Goal: Task Accomplishment & Management: Manage account settings

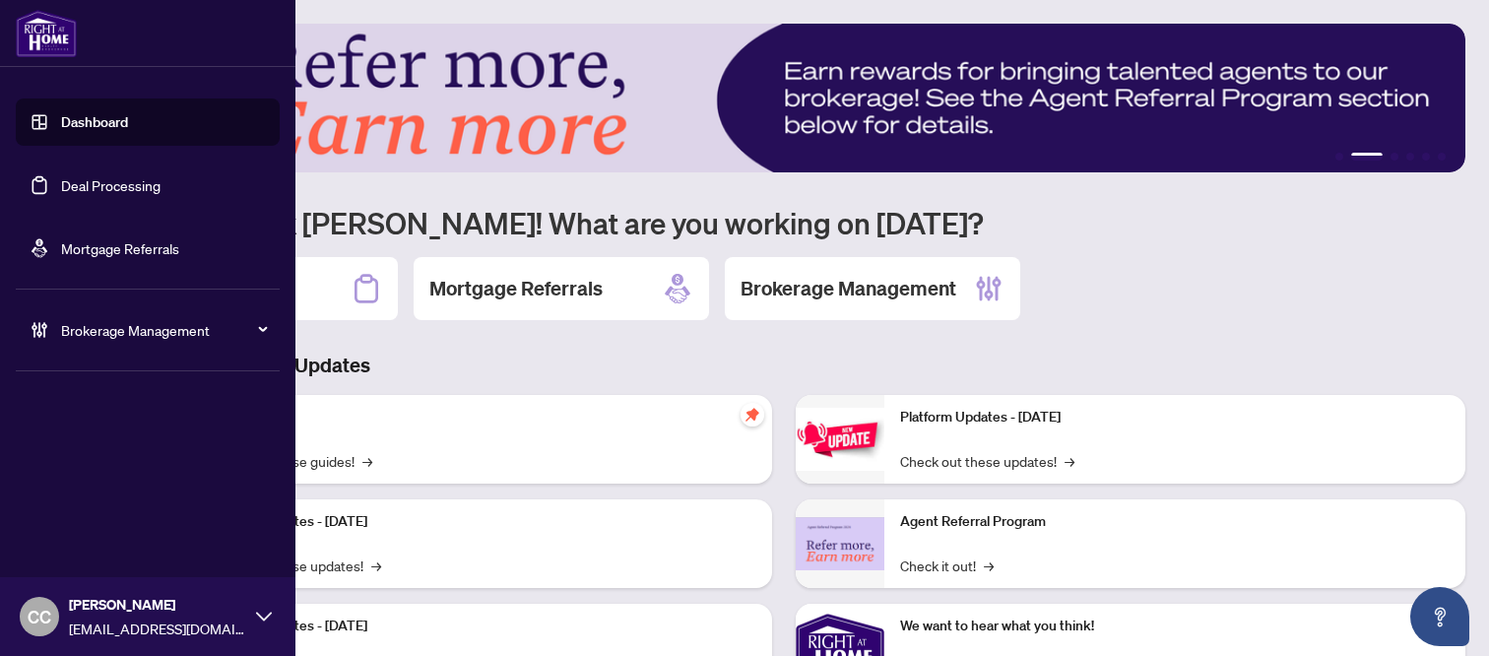
click at [65, 121] on link "Dashboard" at bounding box center [94, 122] width 67 height 18
click at [74, 177] on link "Deal Processing" at bounding box center [110, 185] width 99 height 18
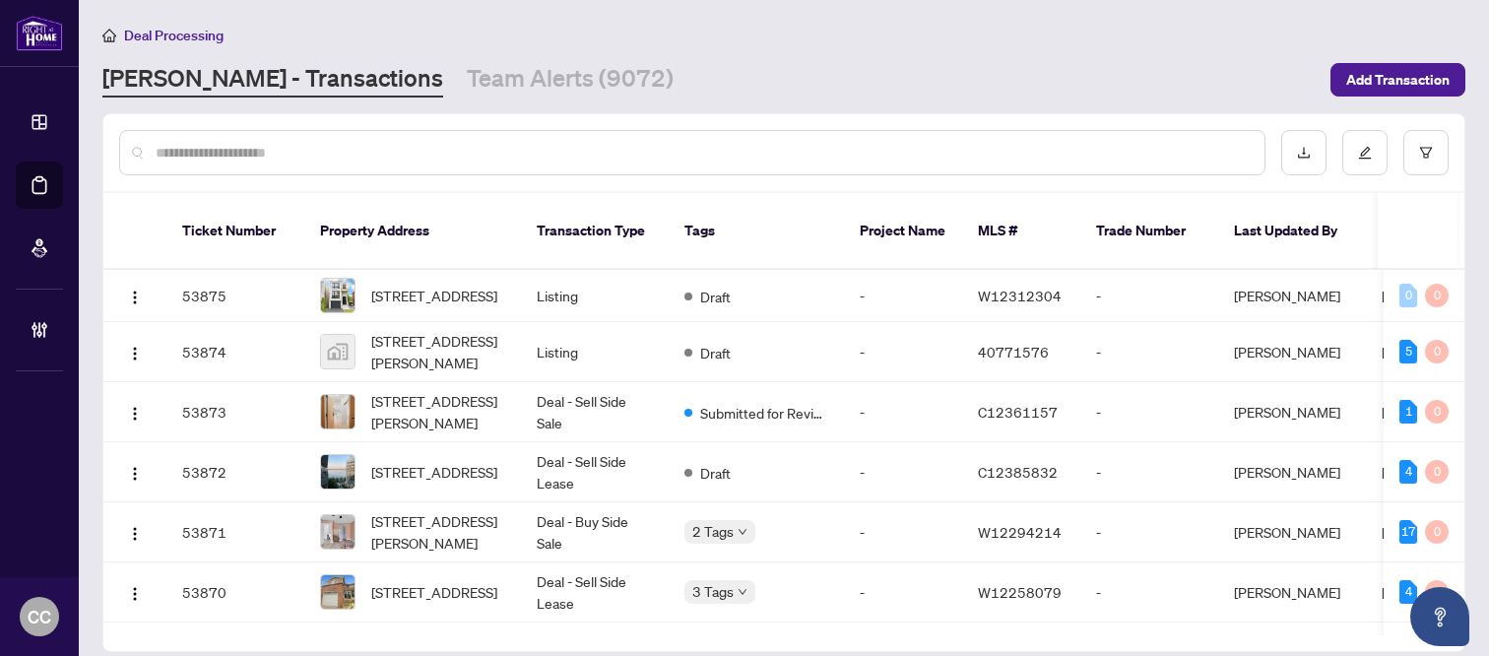
click at [381, 146] on input "text" at bounding box center [702, 153] width 1093 height 22
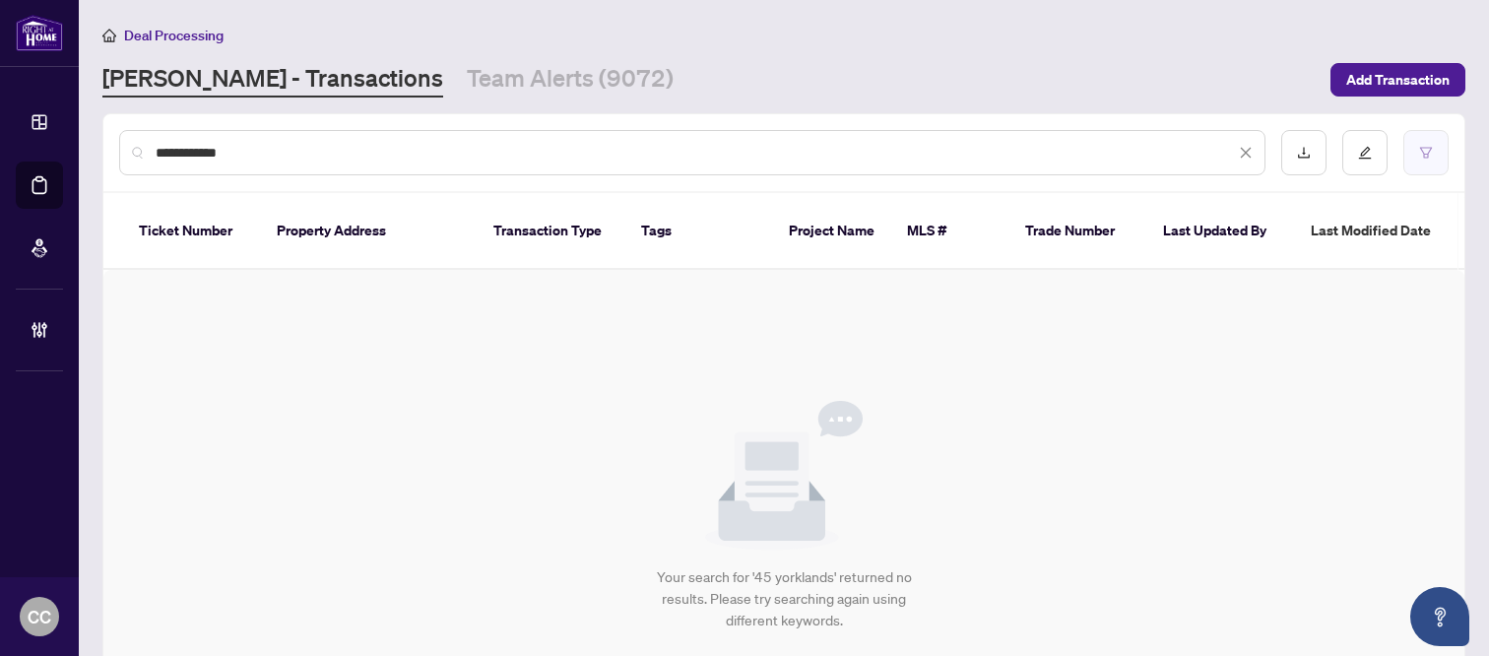
click at [1127, 142] on button "button" at bounding box center [1426, 152] width 45 height 45
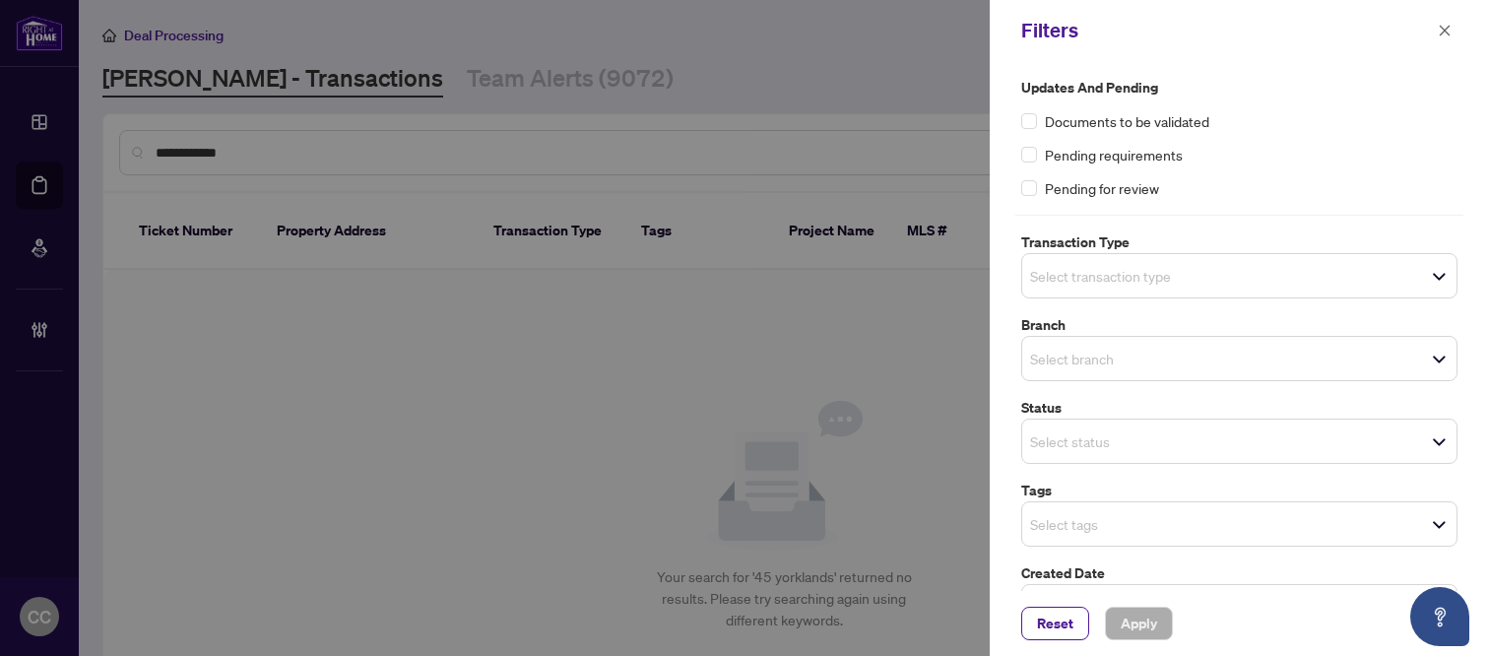
click at [1127, 288] on div "Select transaction type" at bounding box center [1240, 275] width 436 height 45
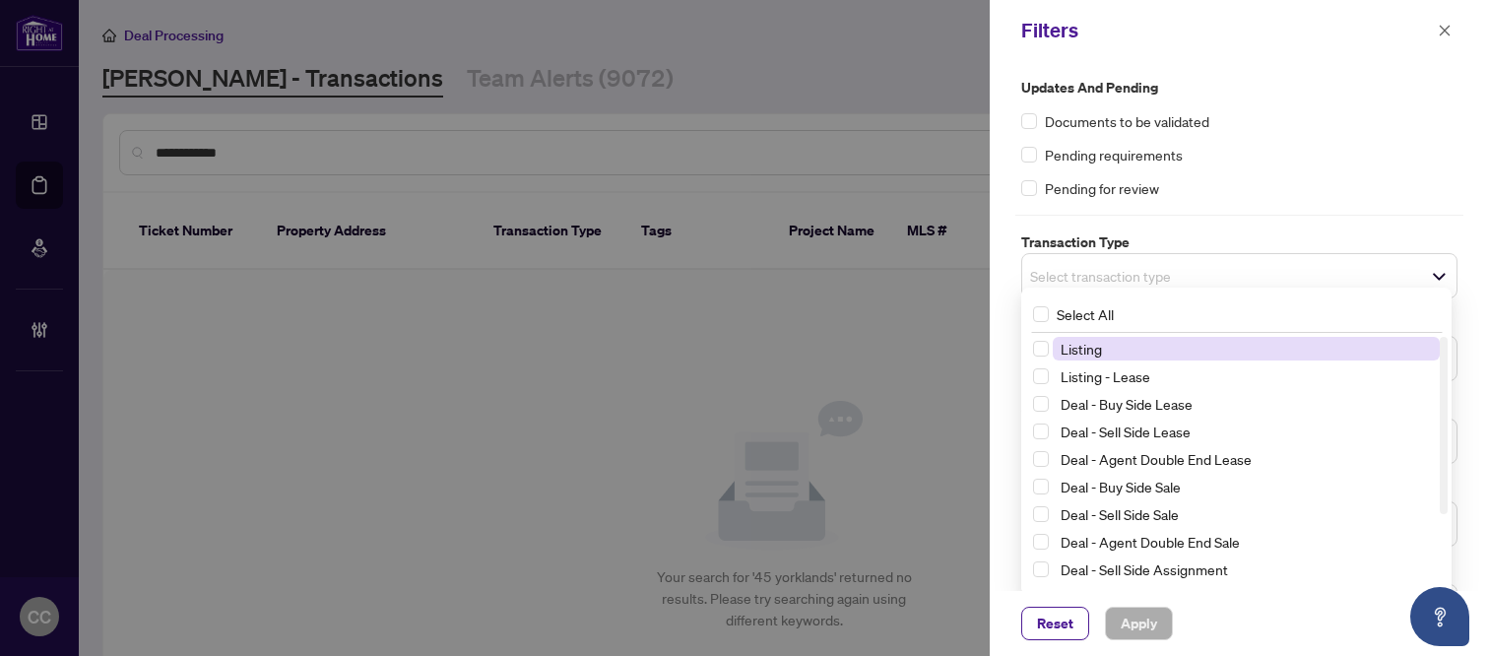
click at [1127, 288] on div "Select All 13 Listing Listing - Lease Deal - Buy Side Lease Deal - Sell Side Le…" at bounding box center [1237, 442] width 430 height 309
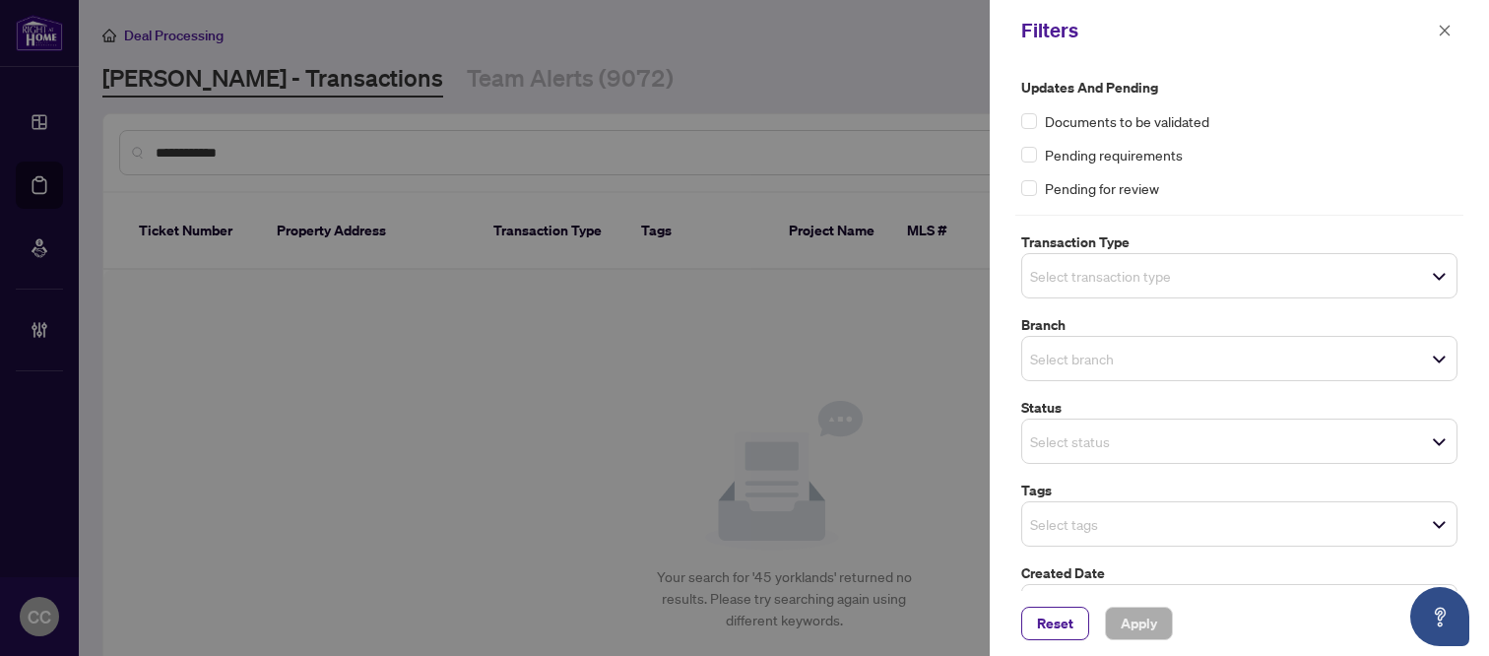
click at [1127, 185] on div "Pending for review" at bounding box center [1240, 188] width 436 height 22
click at [1056, 618] on span "Reset" at bounding box center [1055, 624] width 36 height 32
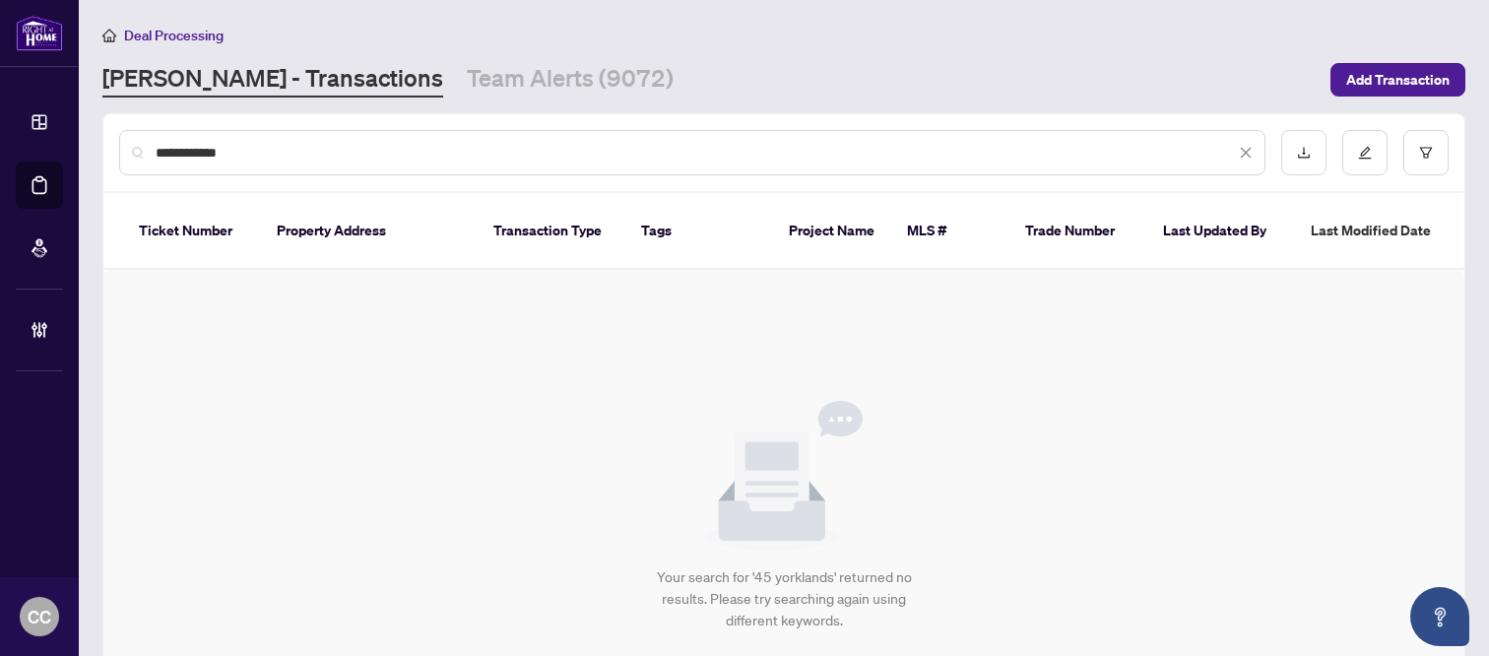
click at [265, 157] on input "**********" at bounding box center [696, 153] width 1080 height 22
click at [472, 142] on input "**********" at bounding box center [696, 153] width 1080 height 22
paste input "text"
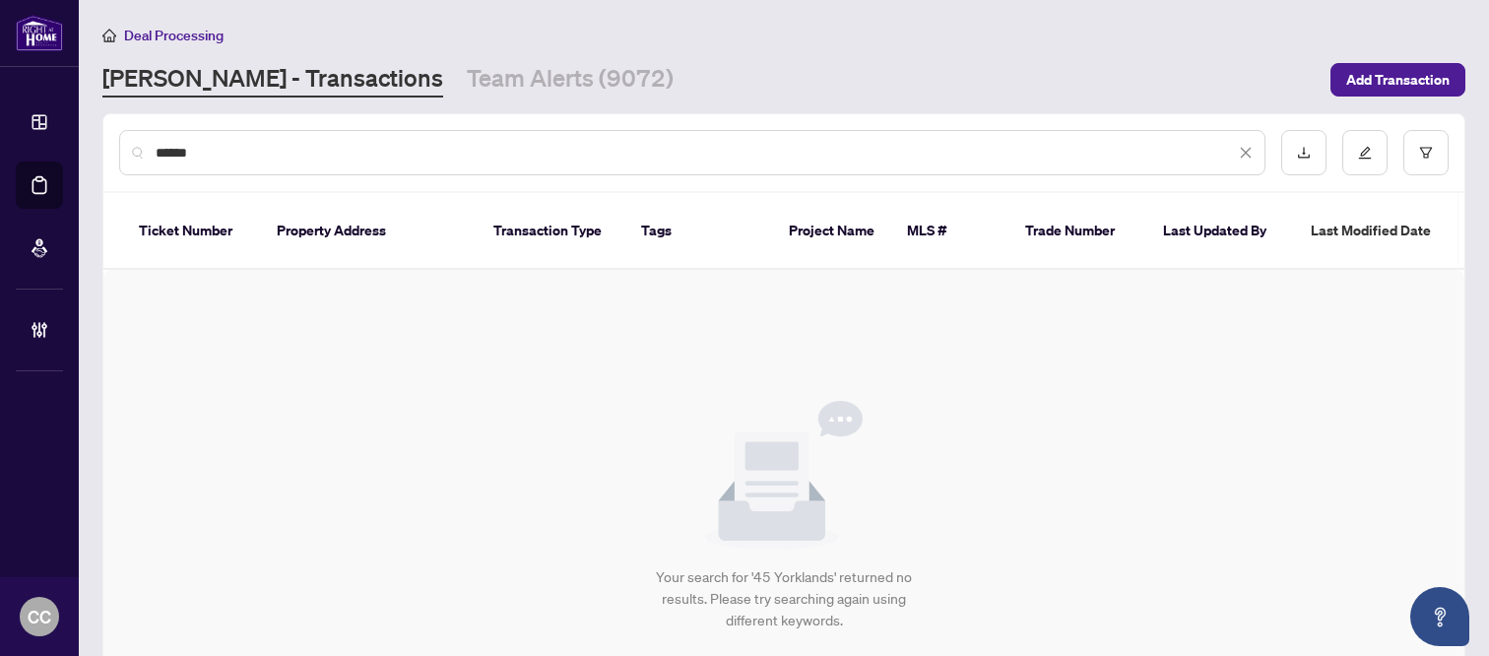
type input "******"
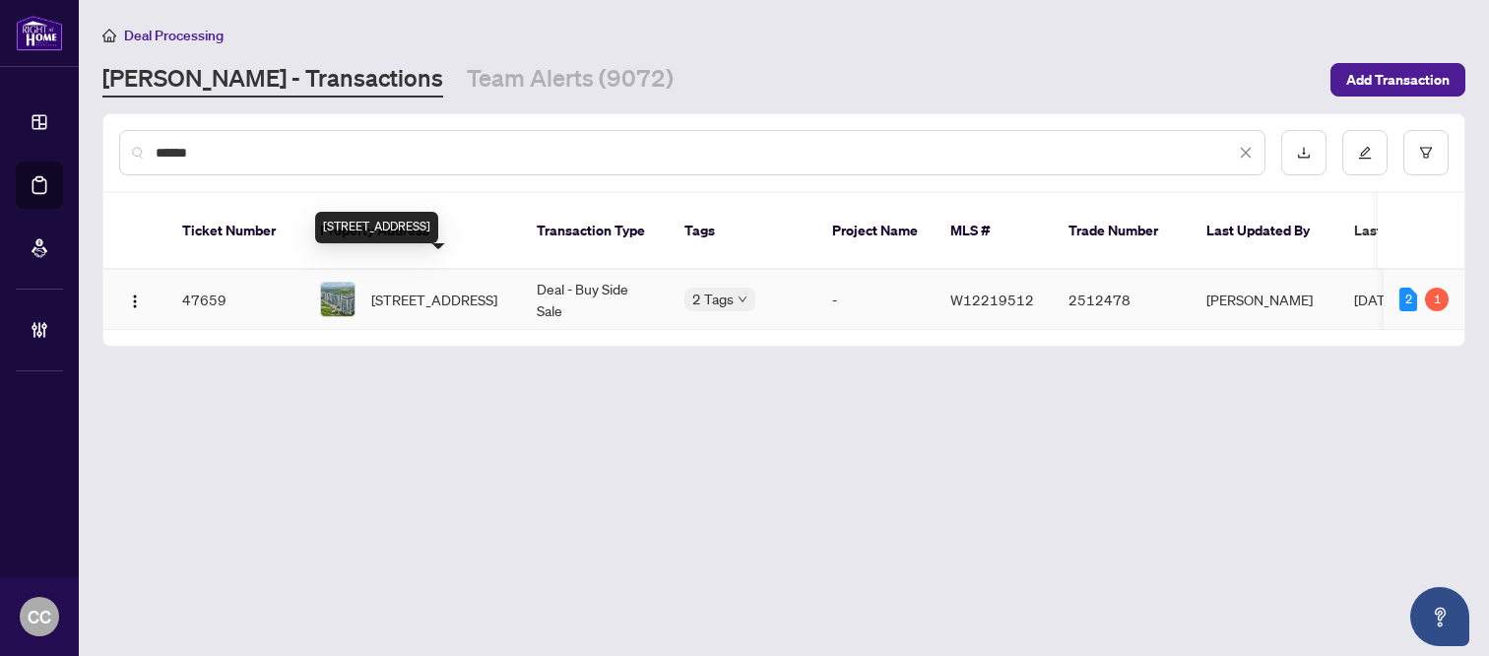
click at [444, 289] on span "[STREET_ADDRESS]" at bounding box center [434, 300] width 126 height 22
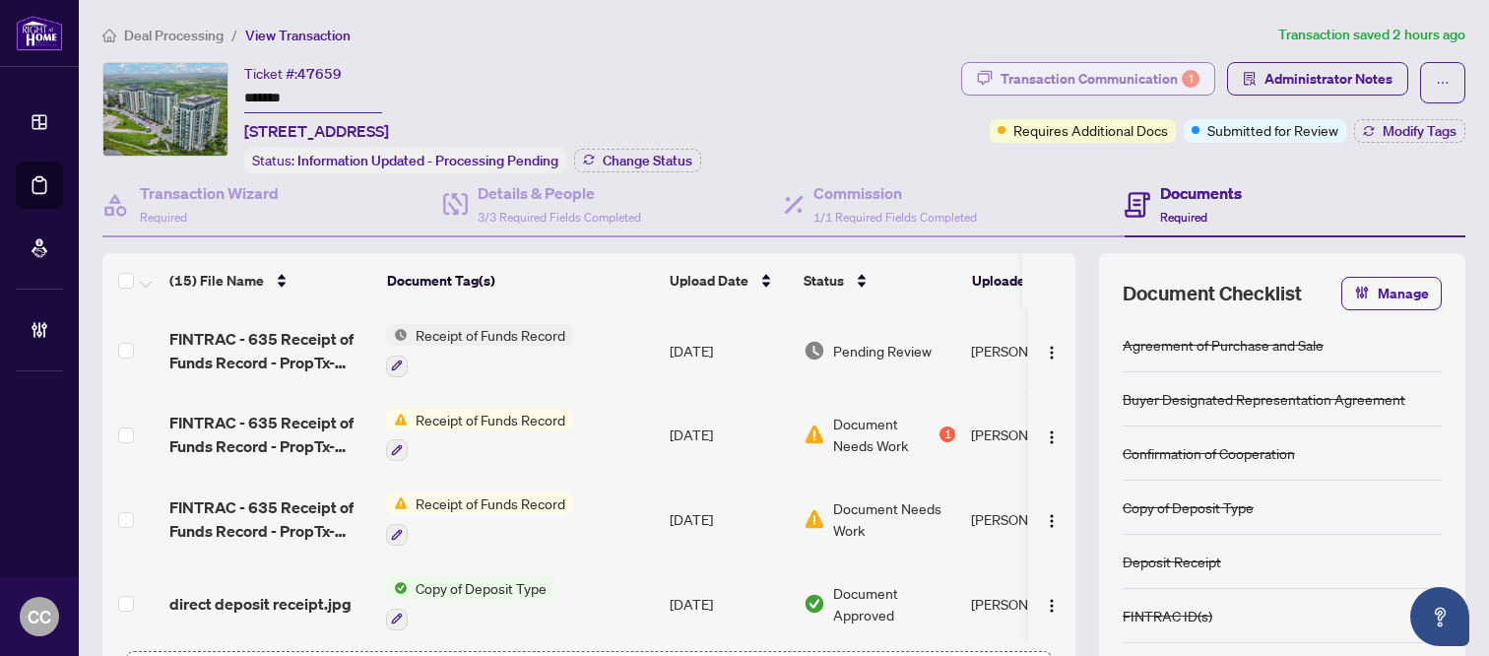
click at [1059, 70] on div "Transaction Communication 1" at bounding box center [1100, 79] width 199 height 32
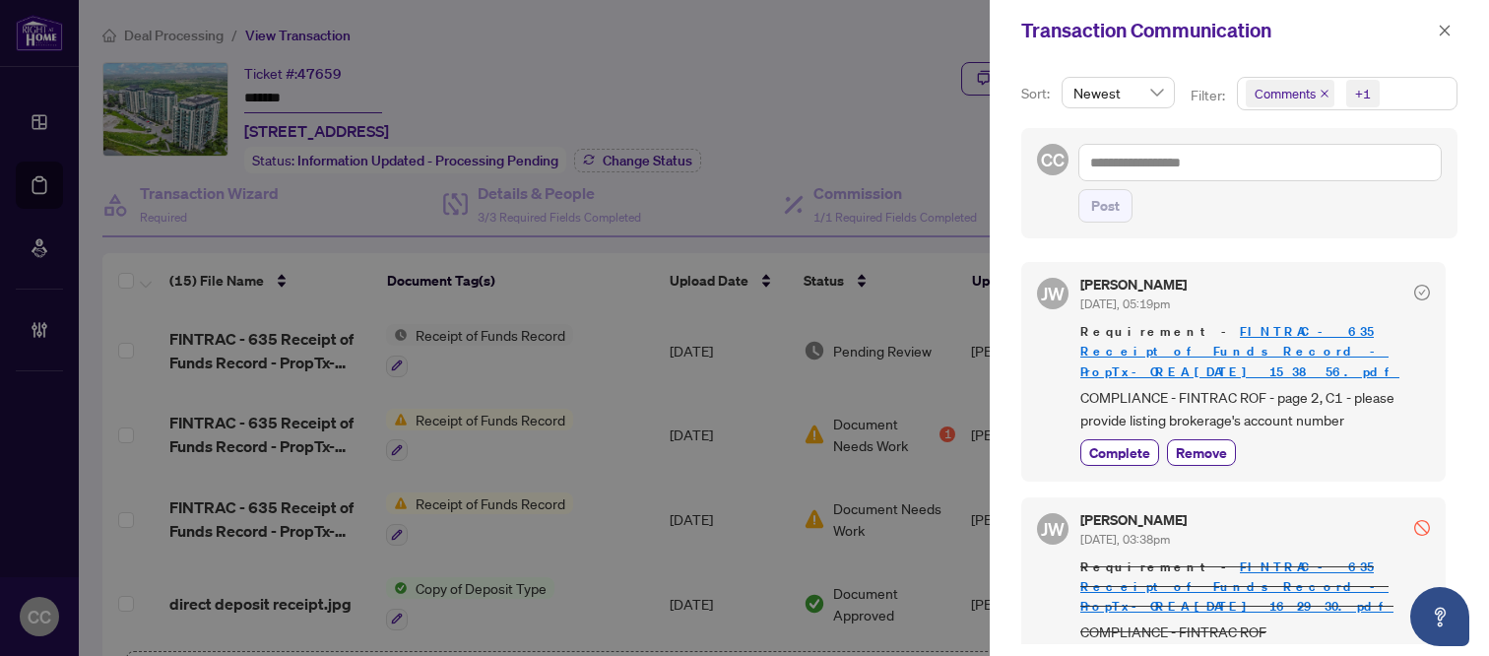
click at [1127, 331] on link "FINTRAC - 635 Receipt of Funds Record - PropTx-OREA_[DATE] 15_38_56.pdf" at bounding box center [1240, 351] width 319 height 56
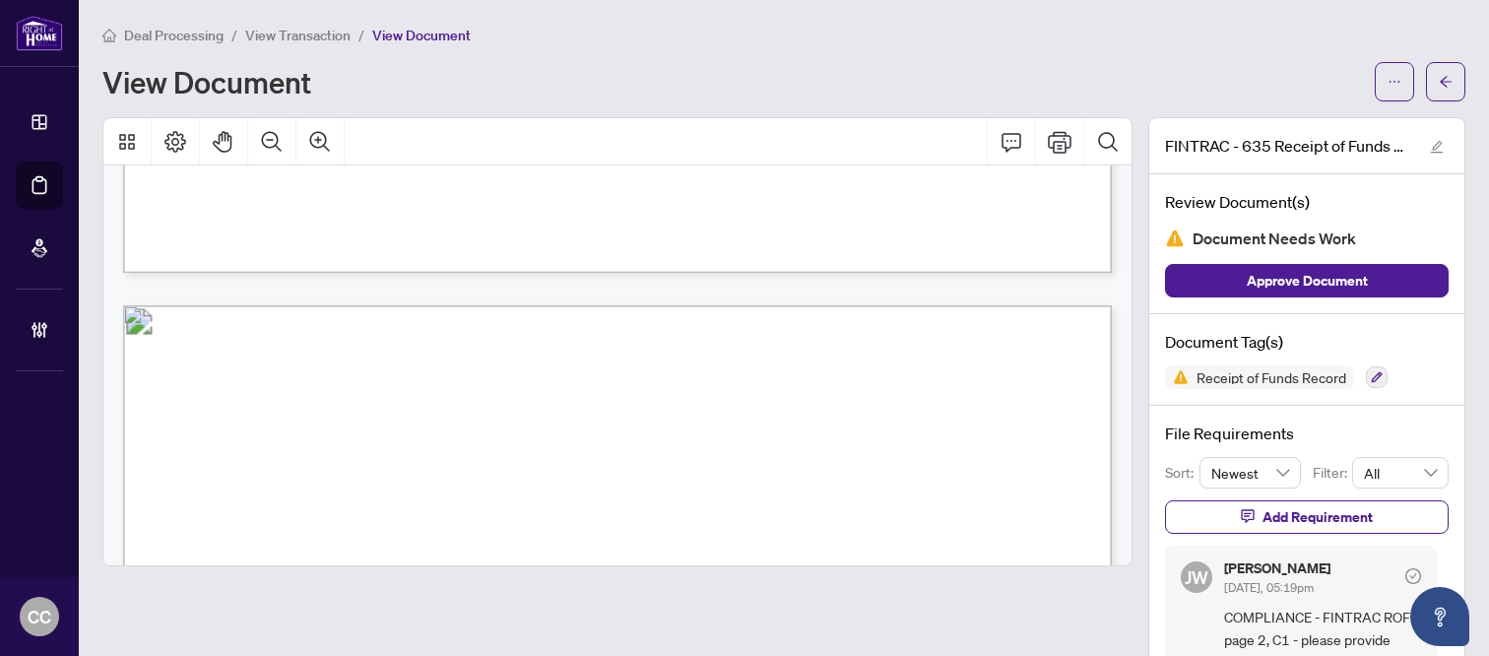
click at [312, 32] on span "View Transaction" at bounding box center [297, 36] width 105 height 18
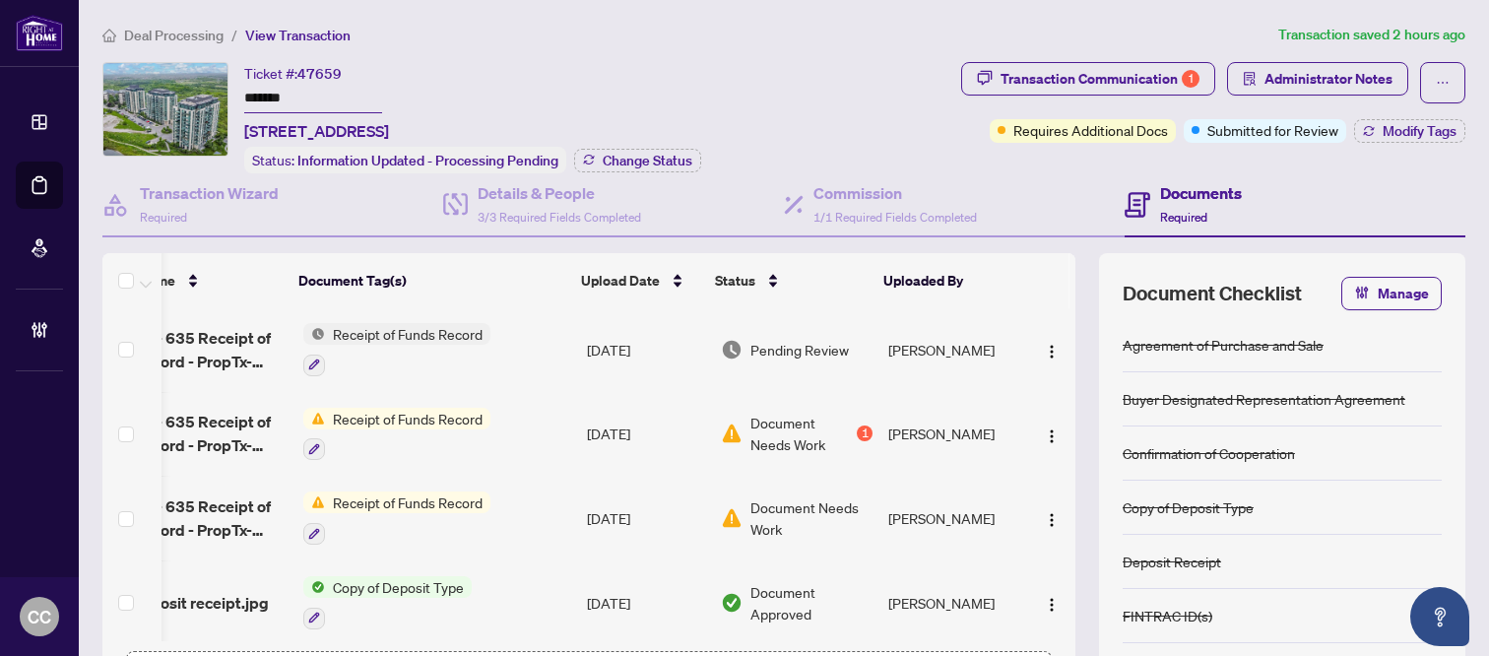
scroll to position [0, 88]
click at [628, 348] on td "[DATE]" at bounding box center [646, 349] width 134 height 85
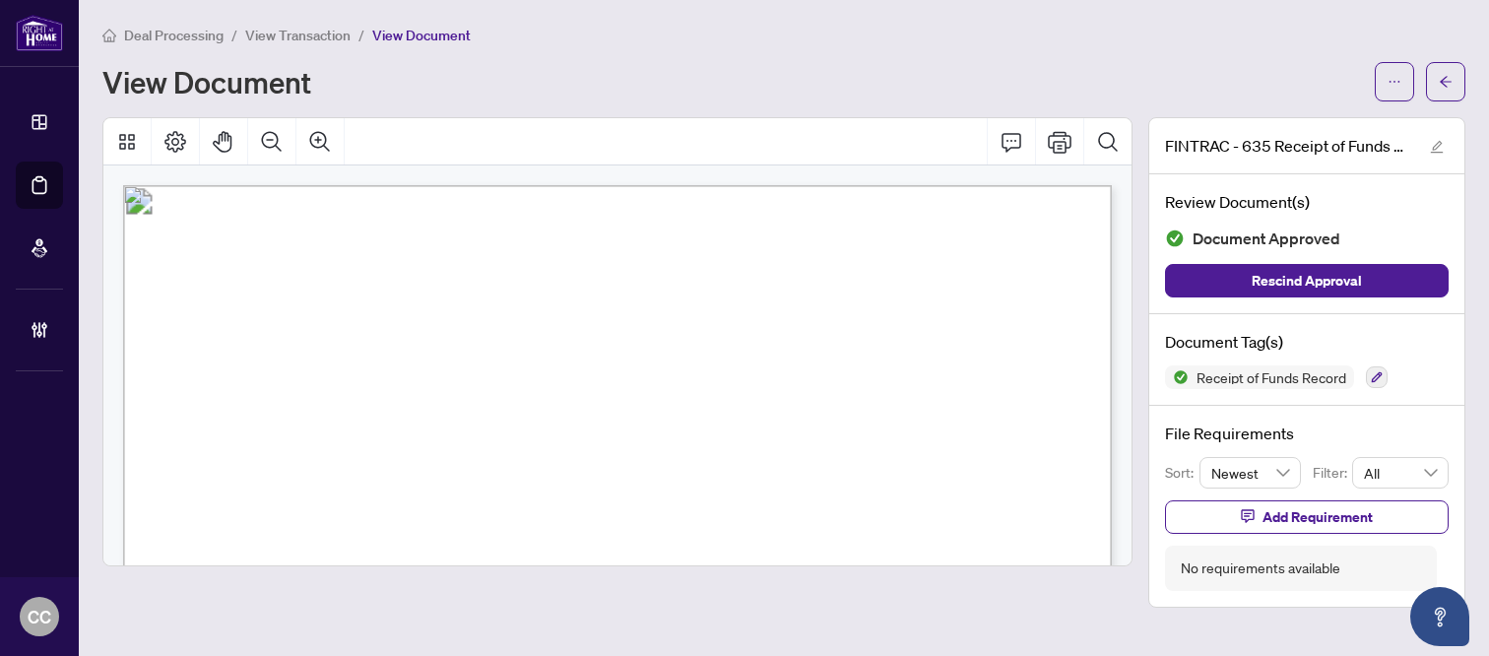
click at [301, 39] on span "View Transaction" at bounding box center [297, 36] width 105 height 18
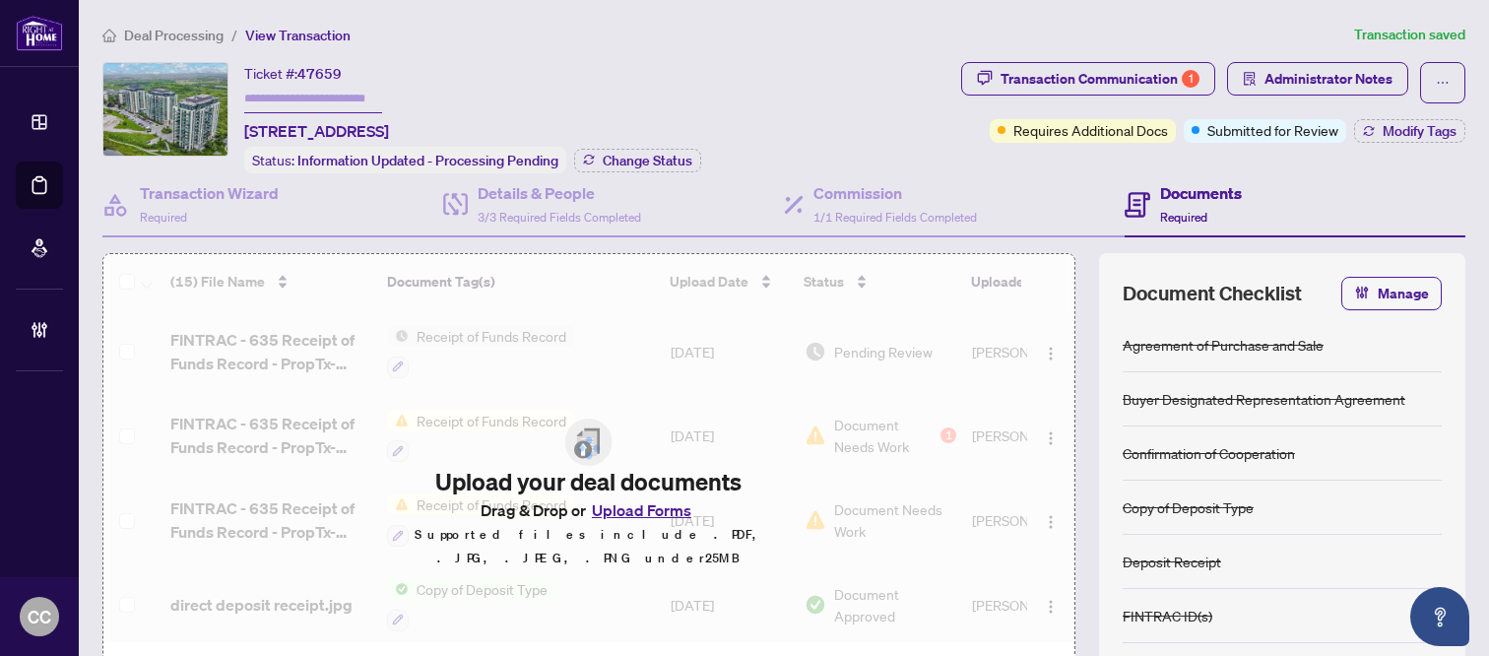
type input "*******"
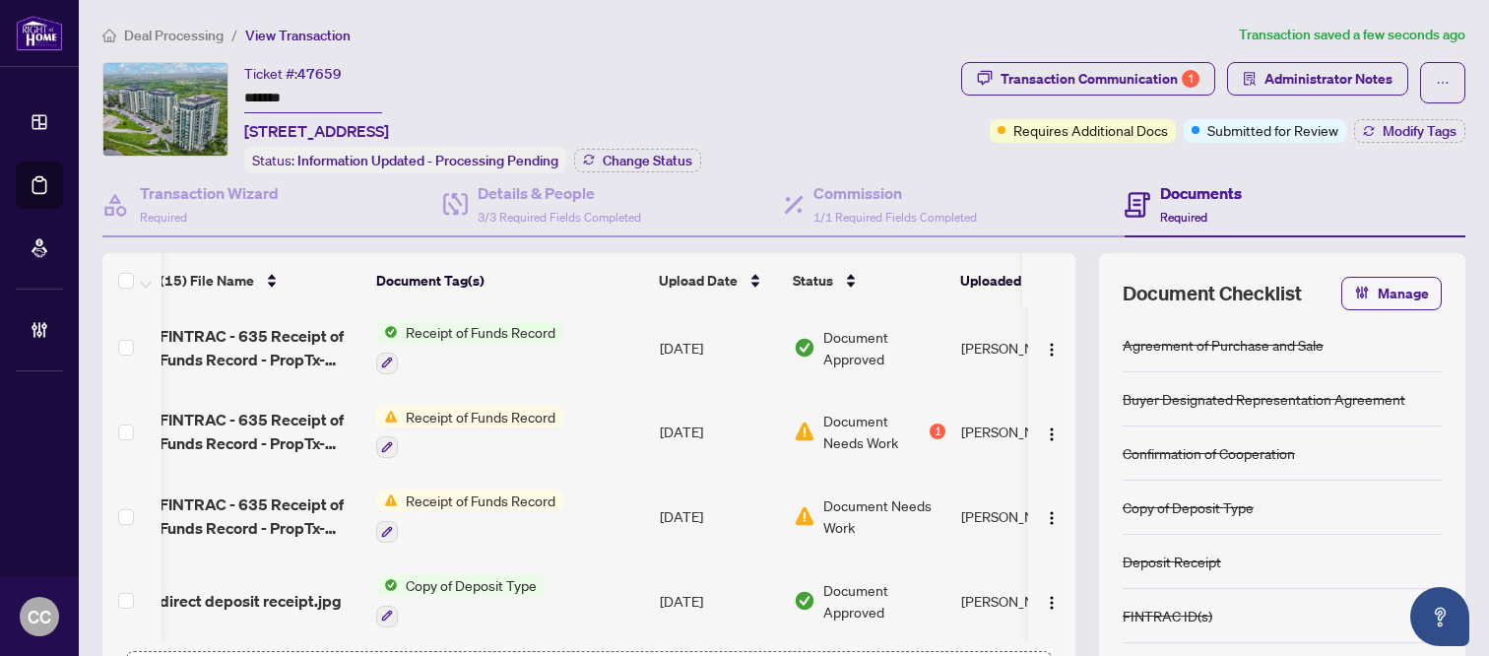
click at [734, 352] on td "[DATE]" at bounding box center [719, 347] width 134 height 85
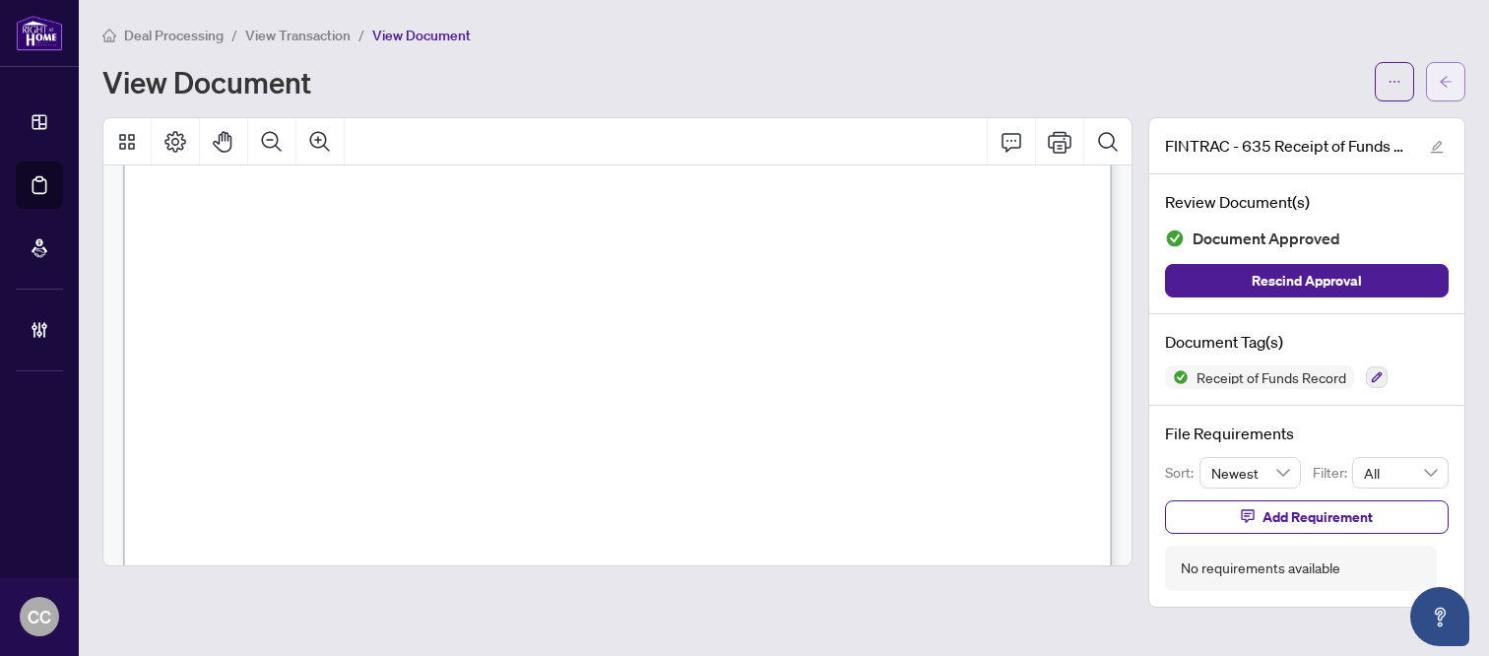
click at [1441, 83] on icon "arrow-left" at bounding box center [1446, 82] width 14 height 14
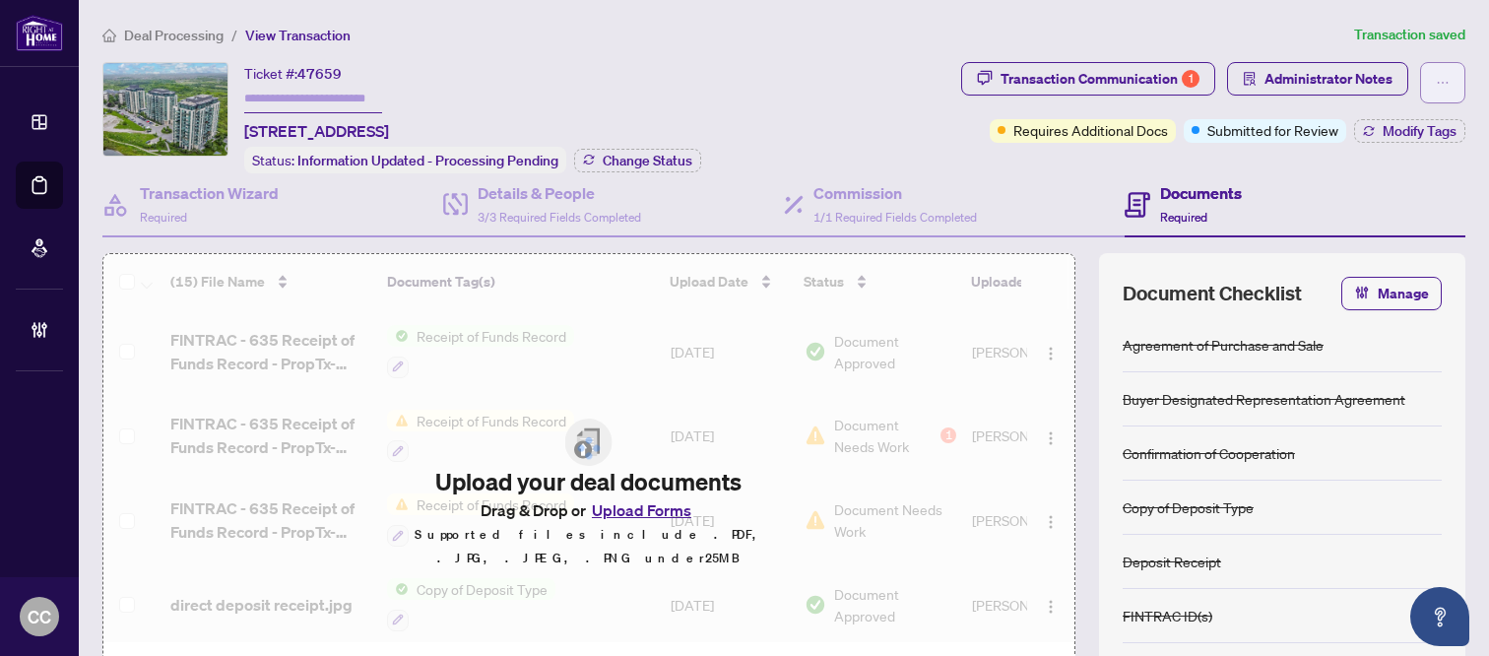
type input "*******"
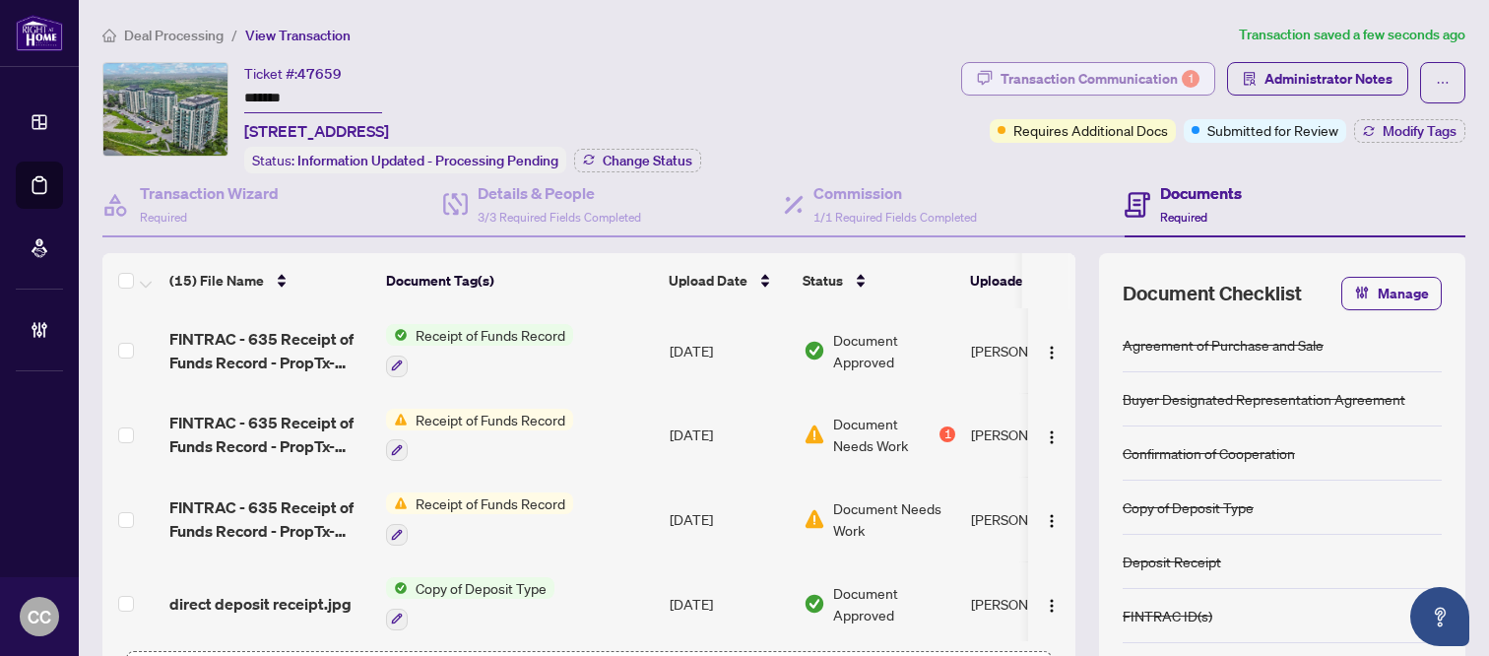
click at [1120, 74] on div "Transaction Communication 1" at bounding box center [1100, 79] width 199 height 32
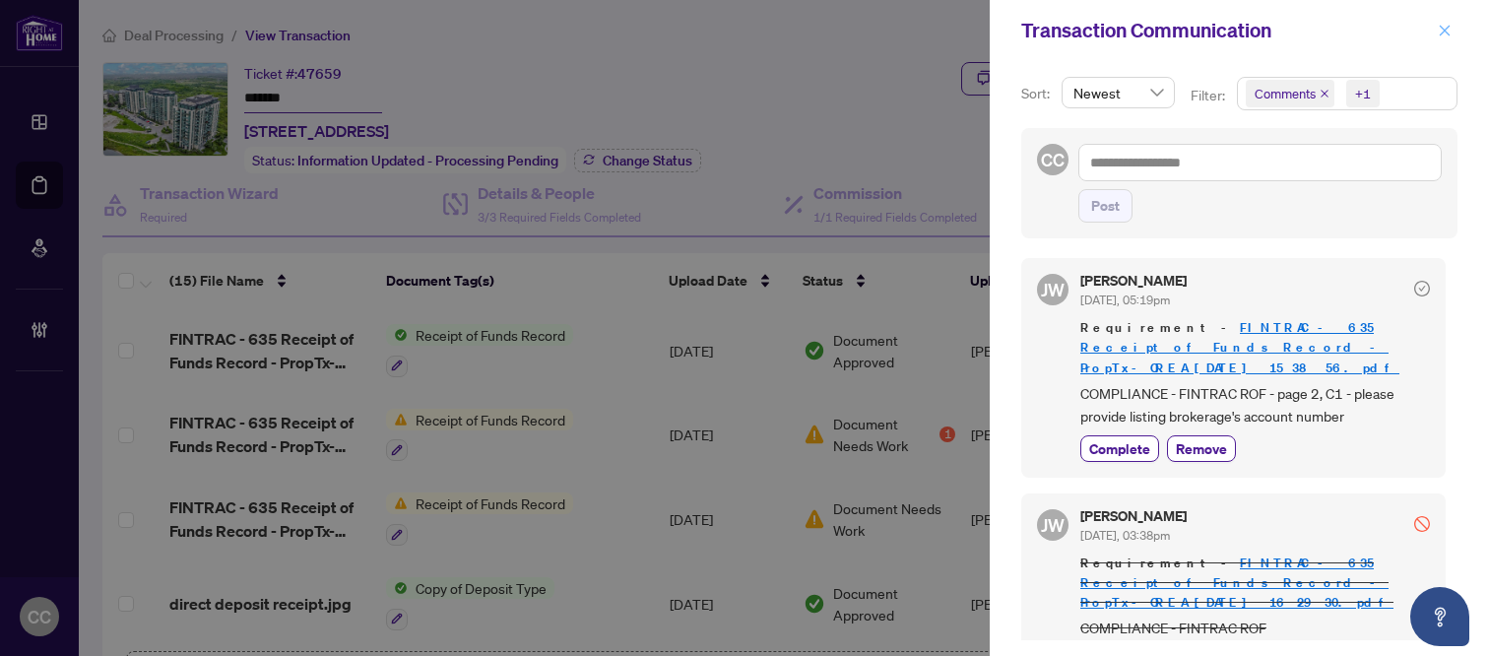
click at [1438, 28] on icon "close" at bounding box center [1445, 31] width 14 height 14
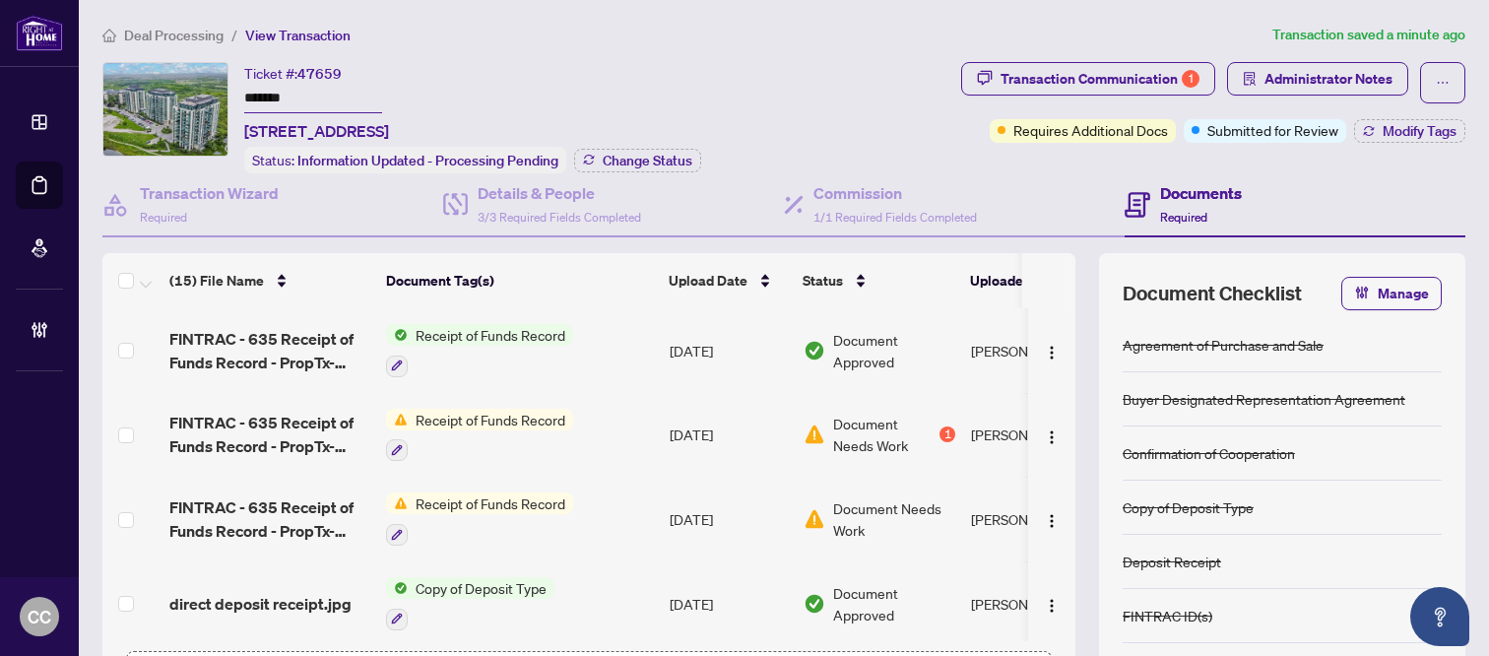
click at [522, 333] on span "Receipt of Funds Record" at bounding box center [490, 335] width 165 height 22
click at [629, 330] on td "Receipt of Funds Record" at bounding box center [520, 350] width 284 height 85
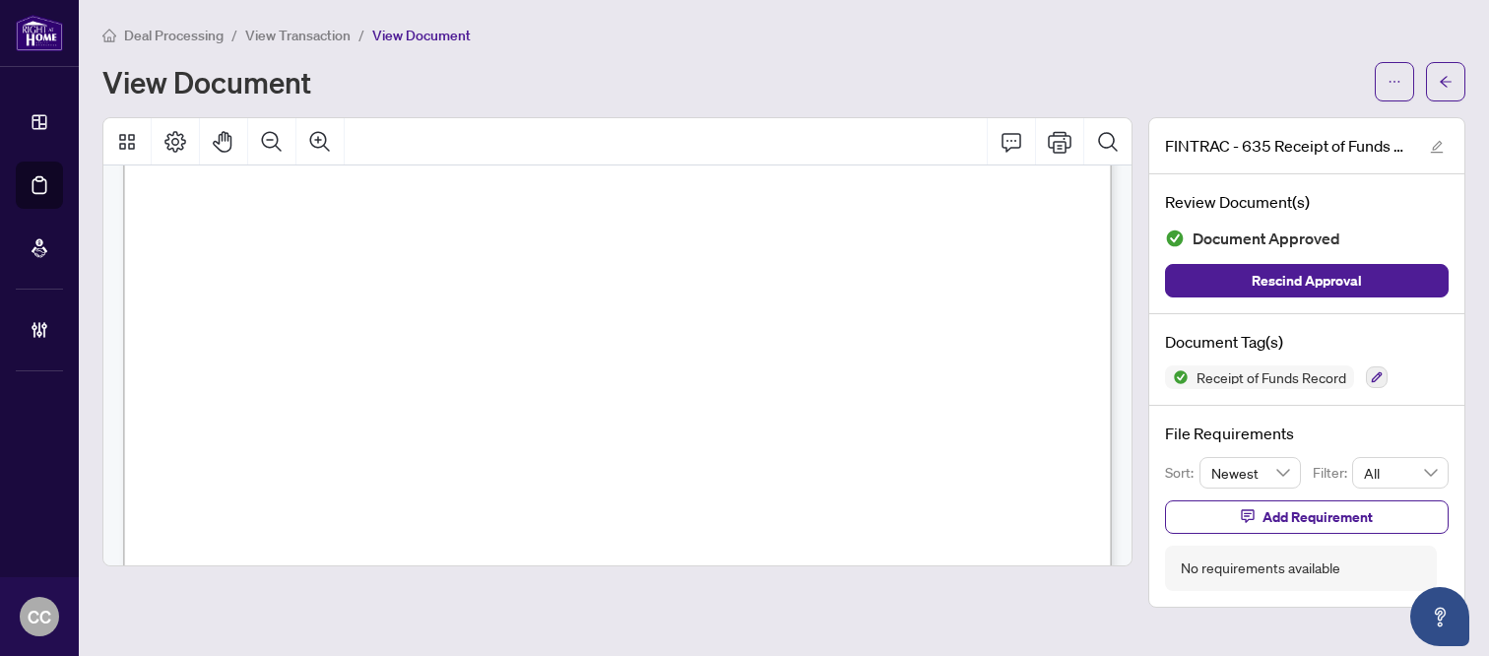
scroll to position [1441, 0]
